Goal: Information Seeking & Learning: Learn about a topic

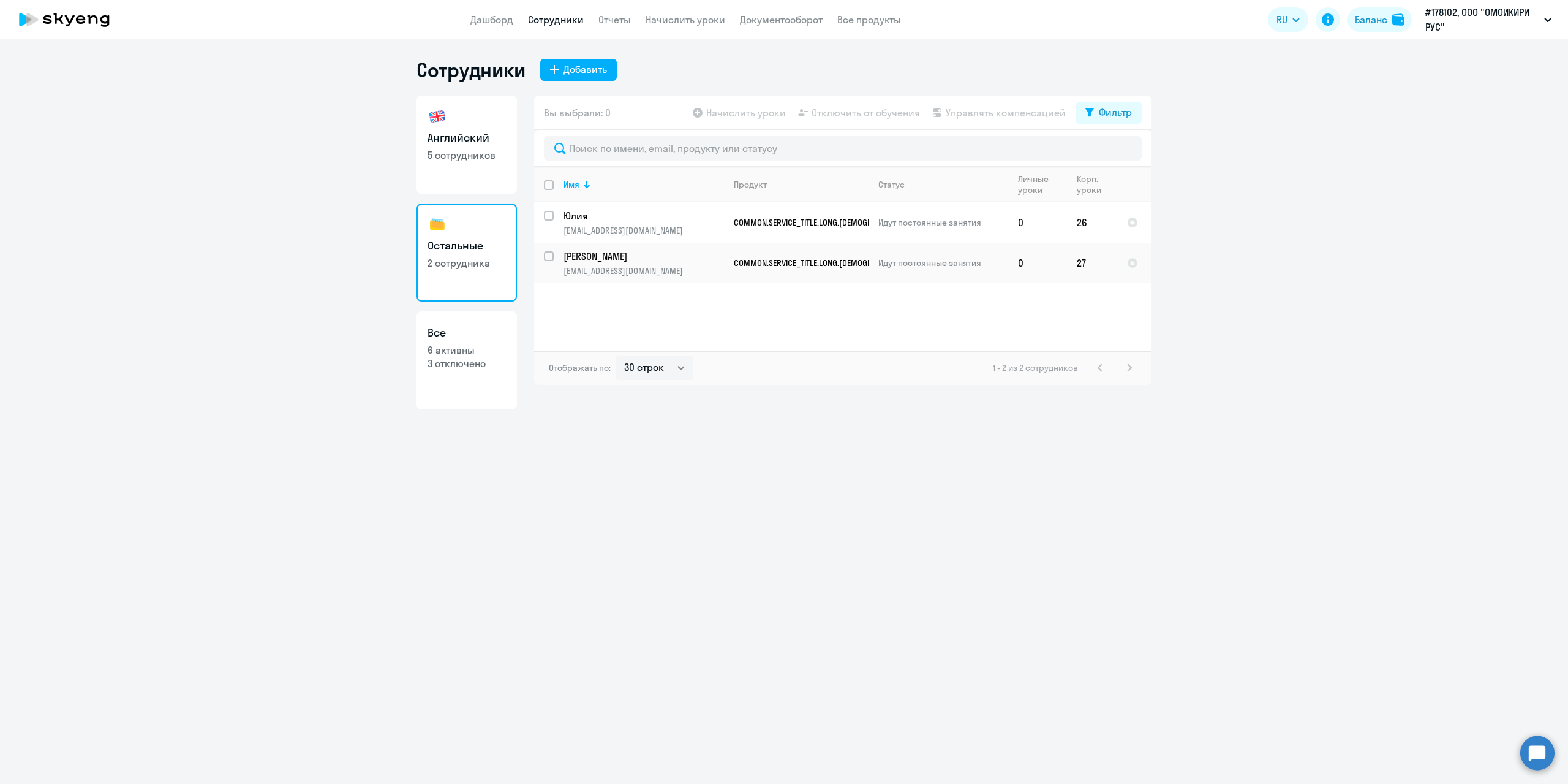
select select "30"
click at [467, 151] on p "5 сотрудников" at bounding box center [467, 155] width 79 height 13
select select "30"
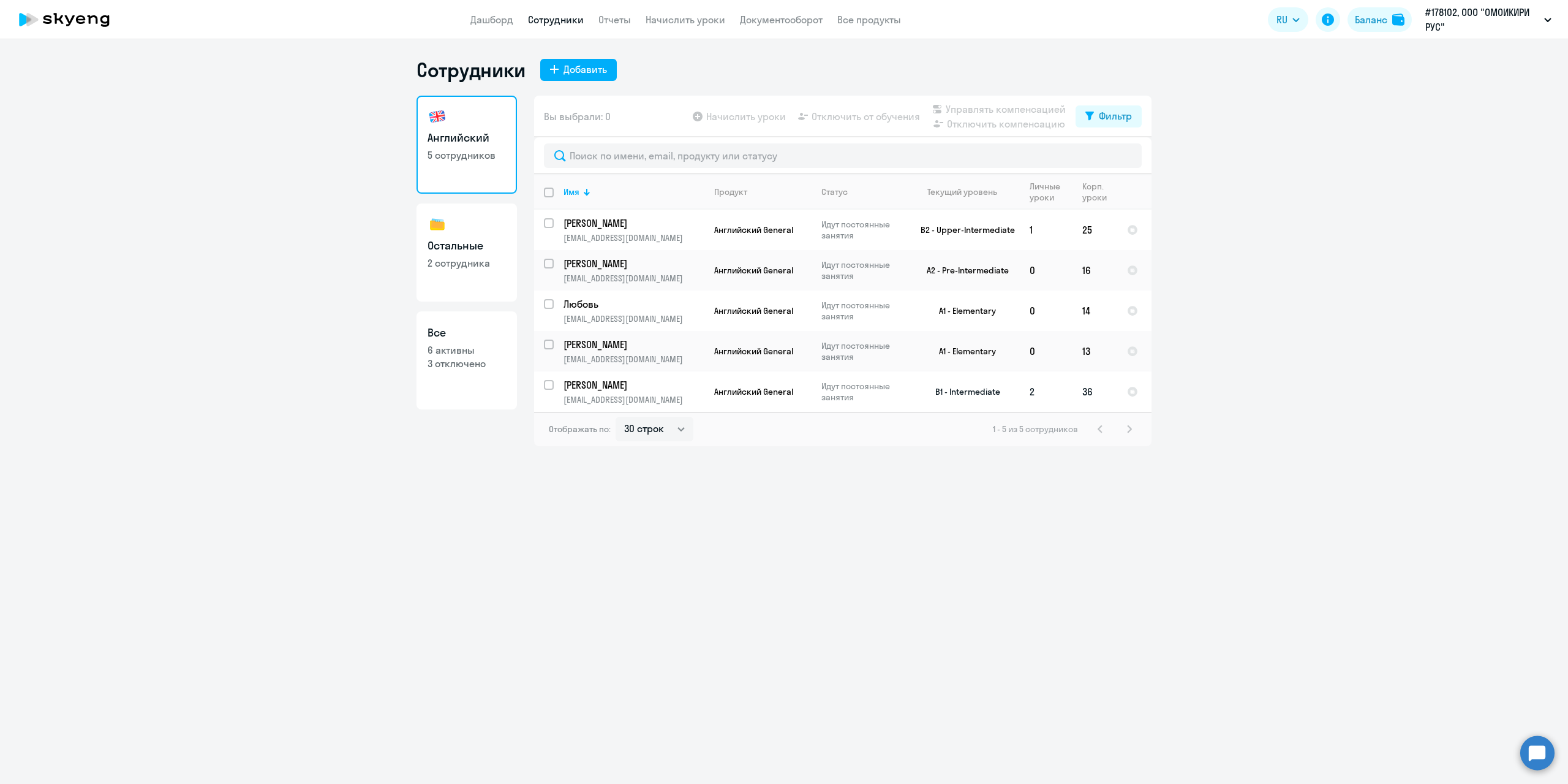
click at [979, 390] on td "B1 - Intermediate" at bounding box center [963, 392] width 114 height 41
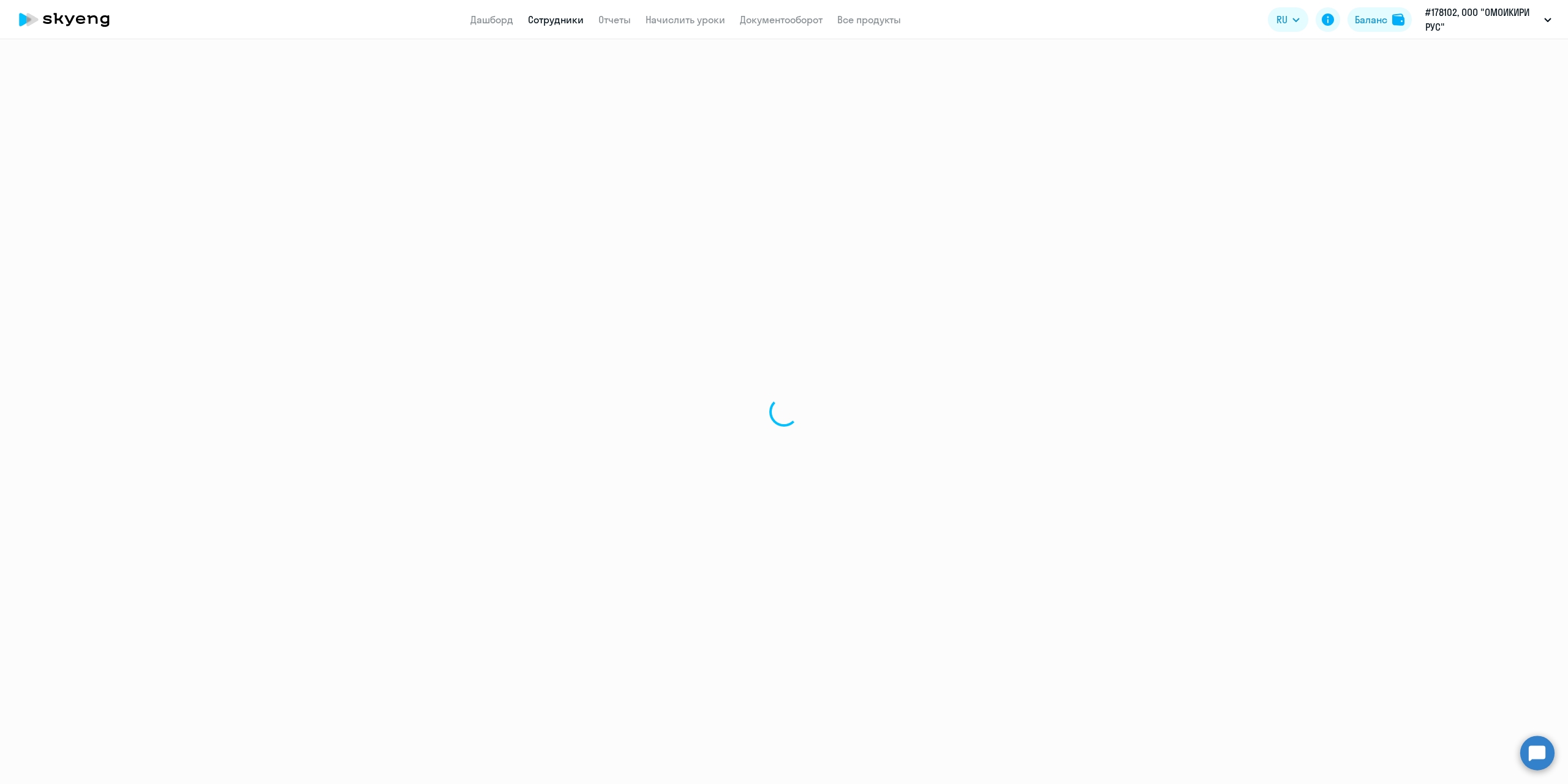
select select "english"
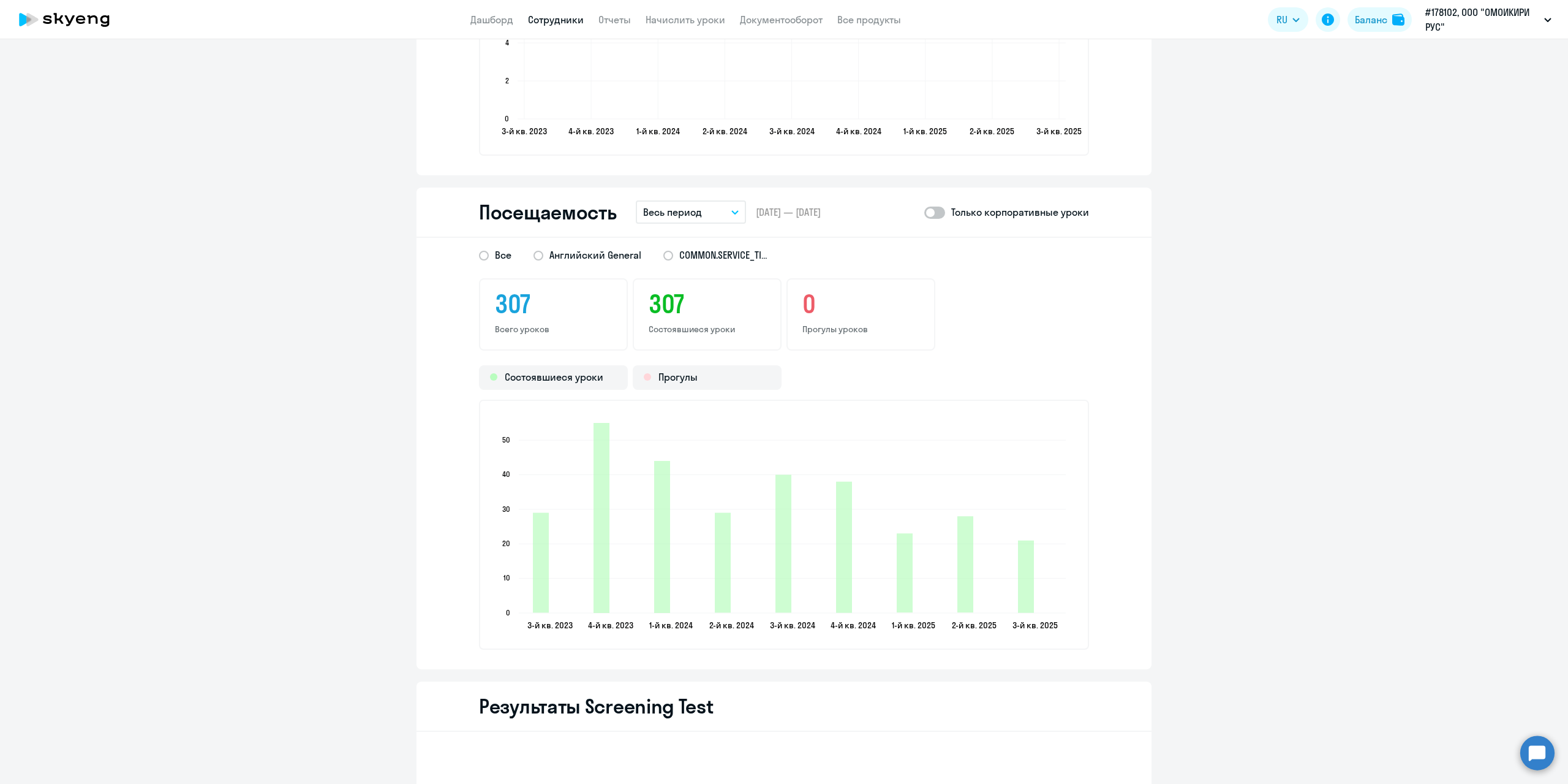
scroll to position [1409, 0]
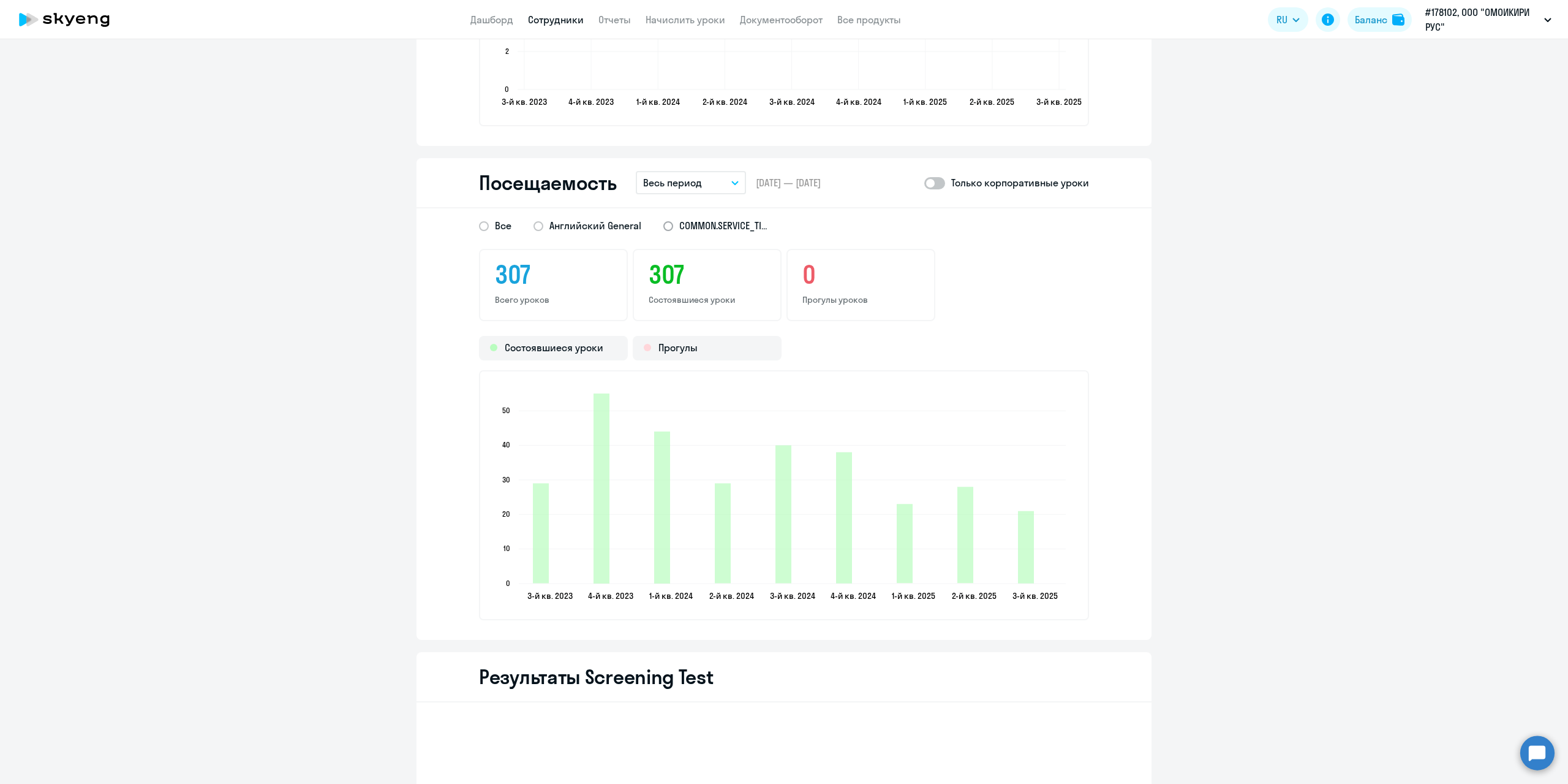
click at [664, 225] on span at bounding box center [668, 225] width 10 height 10
click at [0, 0] on input "COMMON.SERVICE_TITLE.LONG.[DEMOGRAPHIC_DATA]" at bounding box center [0, 0] width 0 height 0
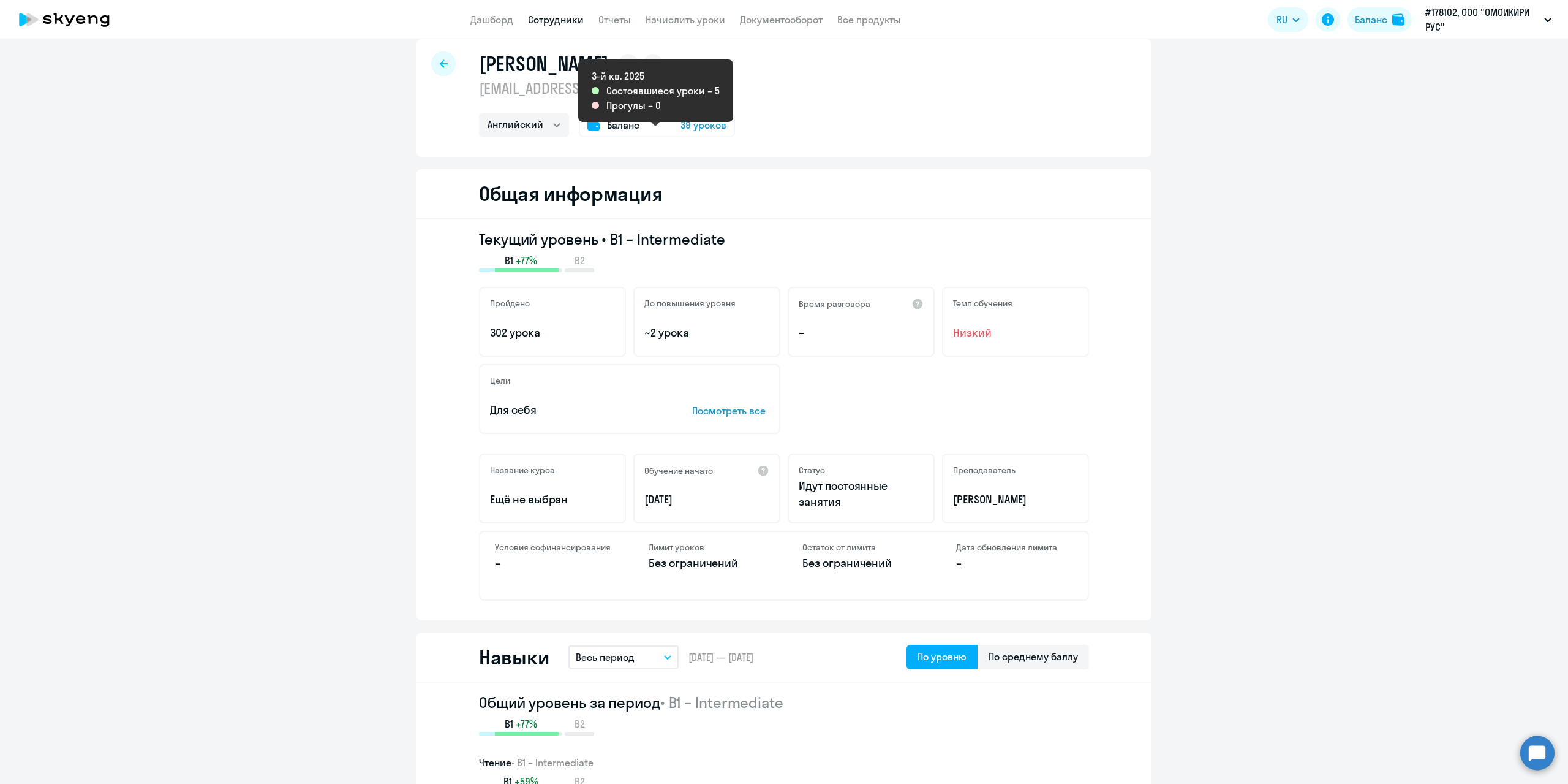
scroll to position [0, 0]
